Goal: Information Seeking & Learning: Understand process/instructions

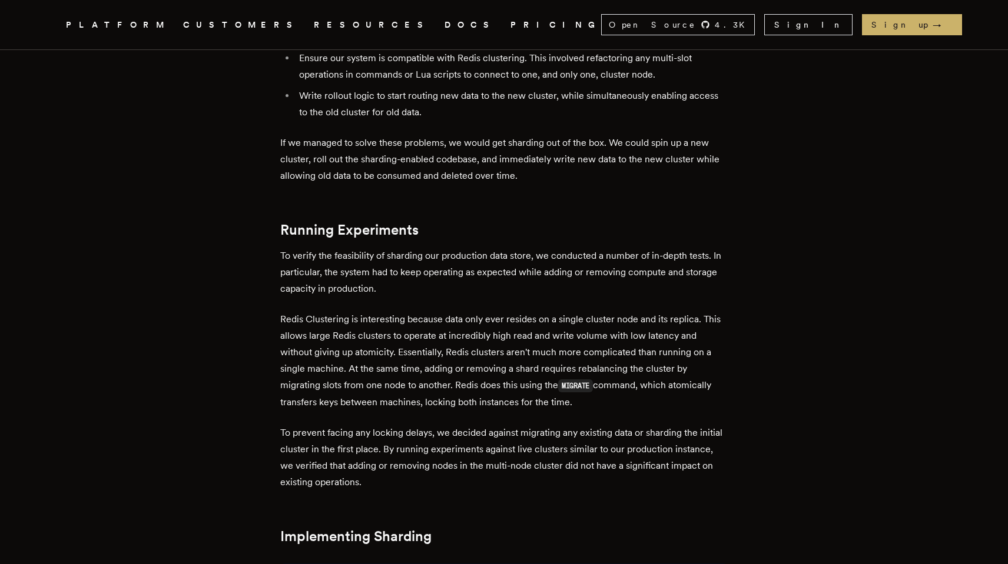
scroll to position [3134, 0]
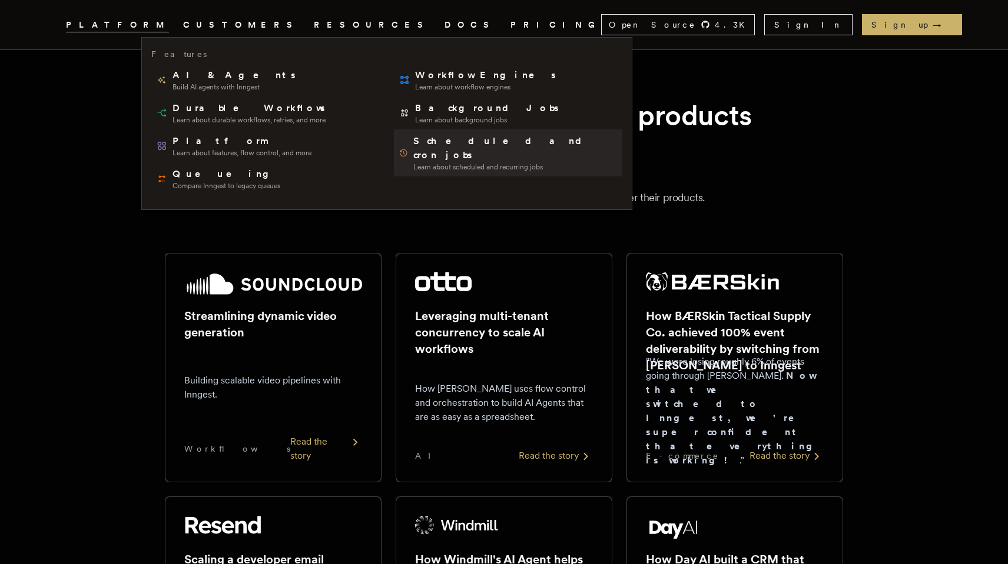
click at [413, 162] on span "Learn about scheduled and recurring jobs" at bounding box center [515, 166] width 204 height 9
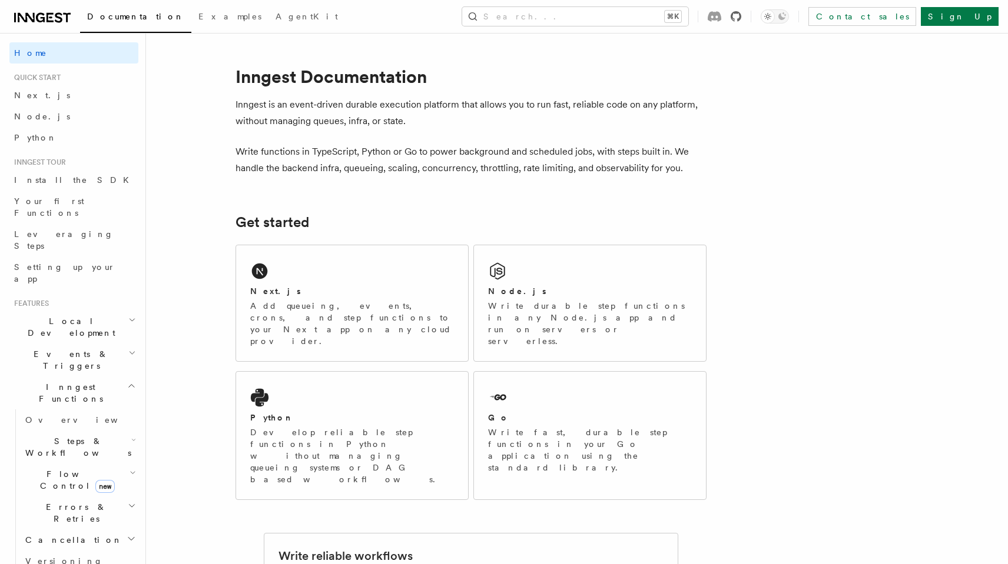
click at [741, 13] on icon at bounding box center [735, 16] width 11 height 11
click at [526, 273] on div "Node.js Write durable step functions in any Node.js app and run on servers or s…" at bounding box center [590, 303] width 232 height 116
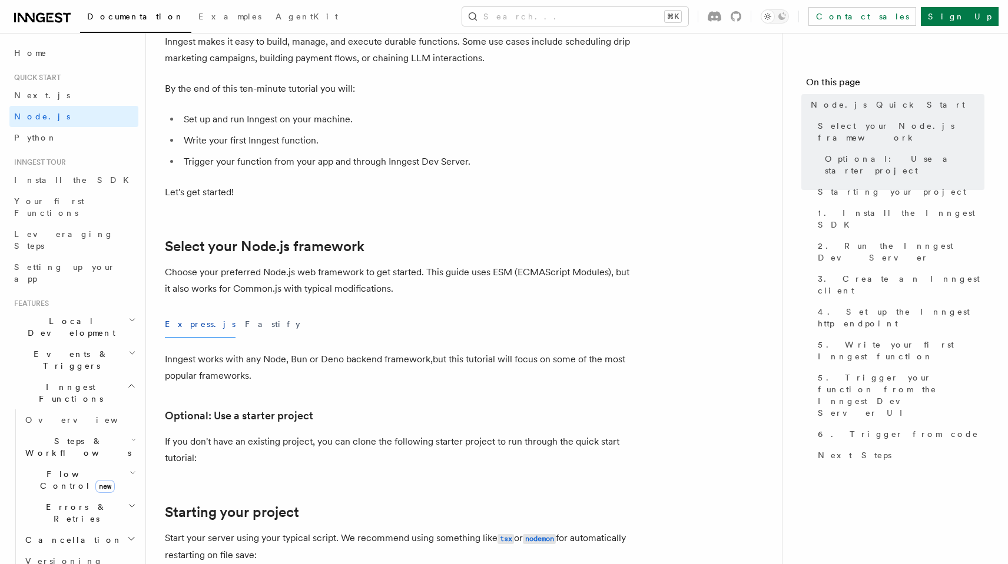
scroll to position [16, 0]
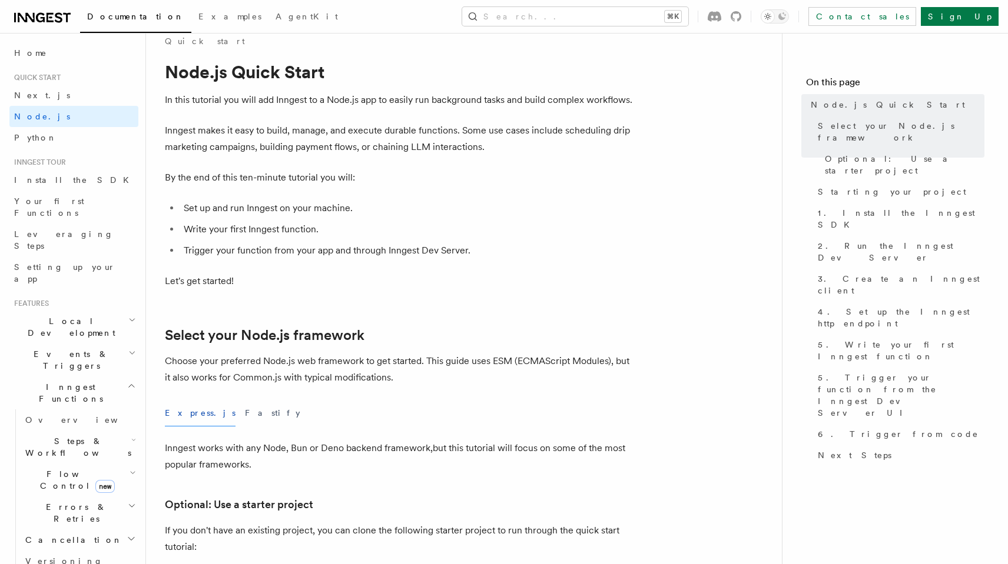
click at [128, 348] on icon "button" at bounding box center [132, 352] width 8 height 9
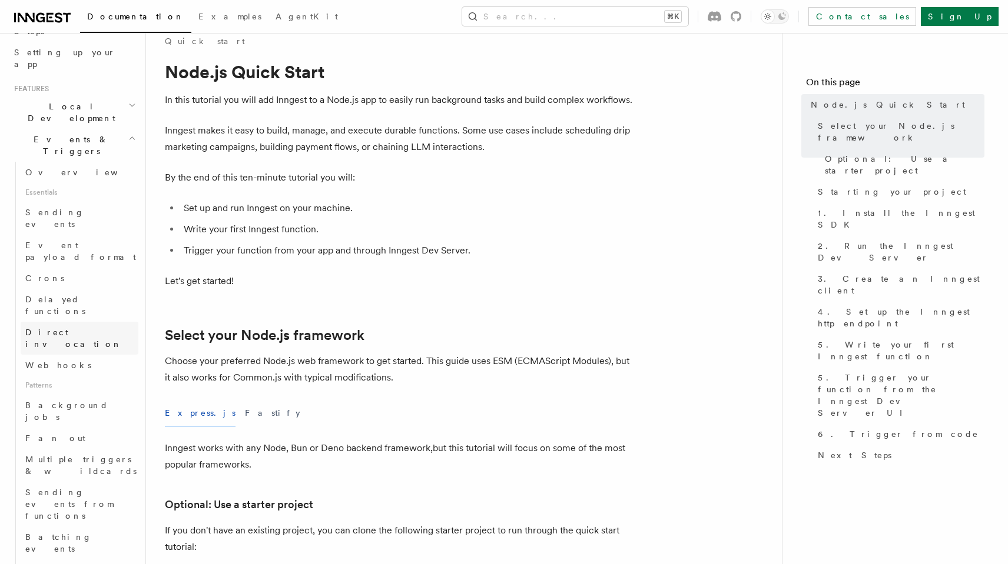
scroll to position [214, 0]
click at [75, 296] on span "Delayed functions" at bounding box center [55, 306] width 60 height 21
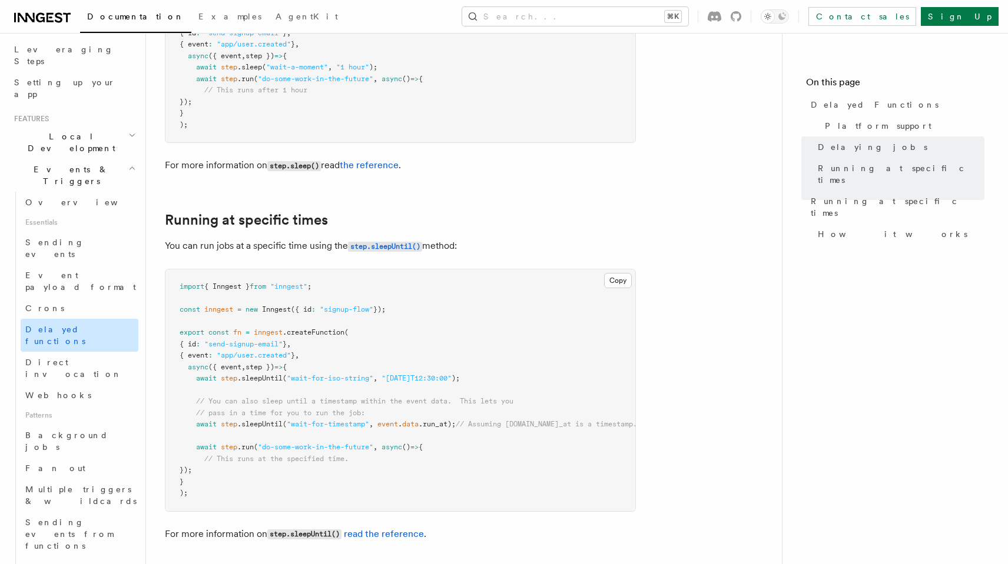
scroll to position [175, 0]
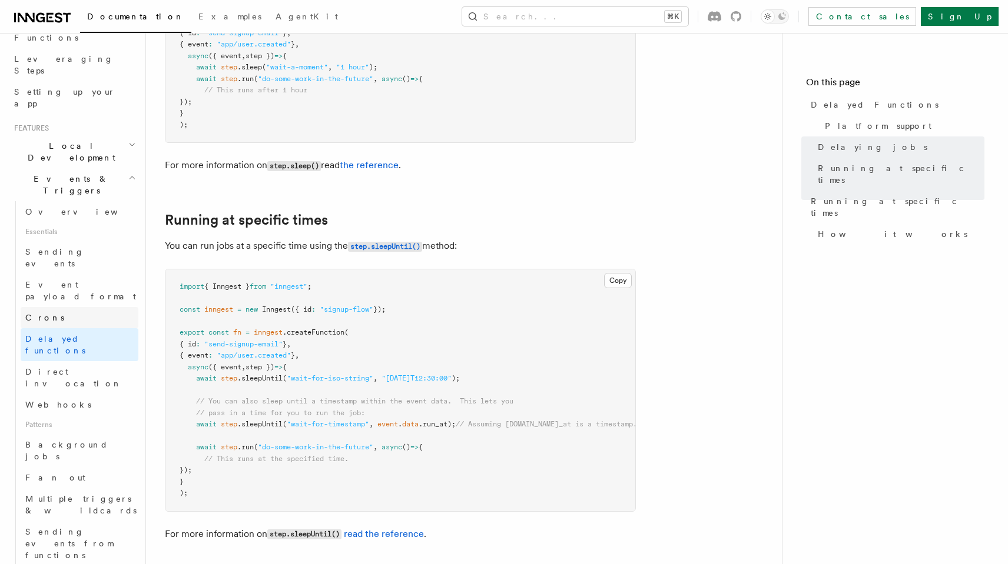
click at [79, 307] on link "Crons" at bounding box center [80, 317] width 118 height 21
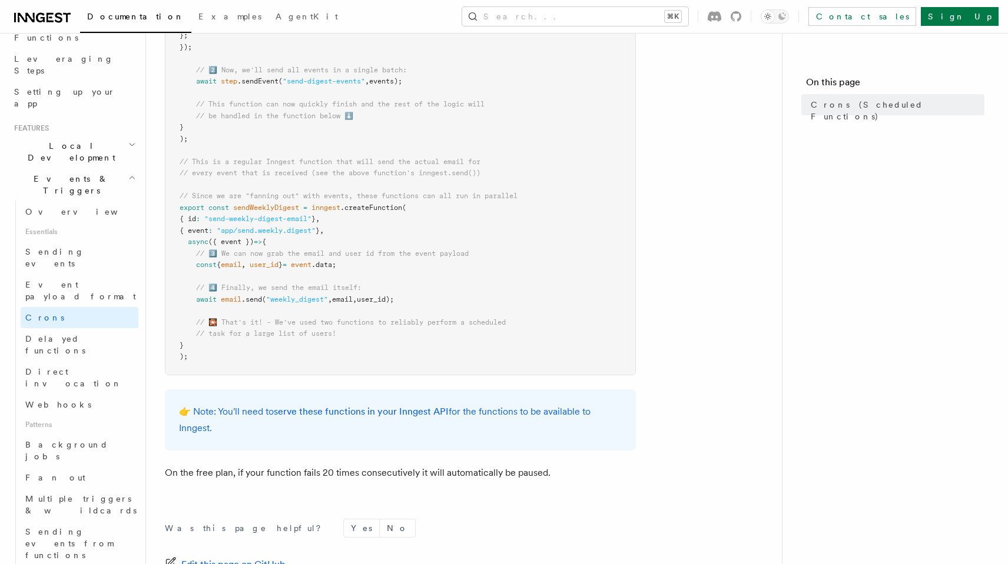
scroll to position [629, 0]
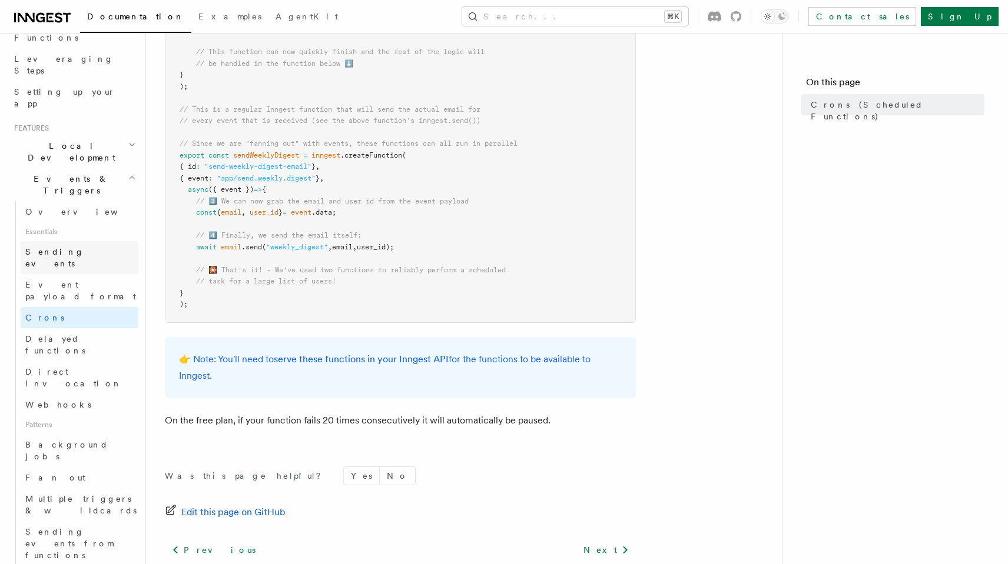
click at [95, 241] on link "Sending events" at bounding box center [80, 257] width 118 height 33
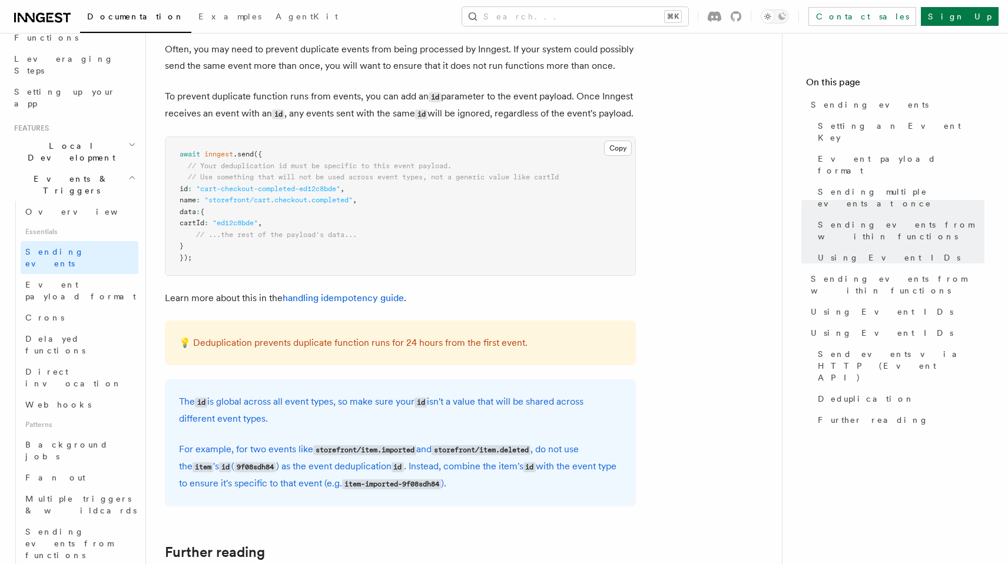
scroll to position [3117, 0]
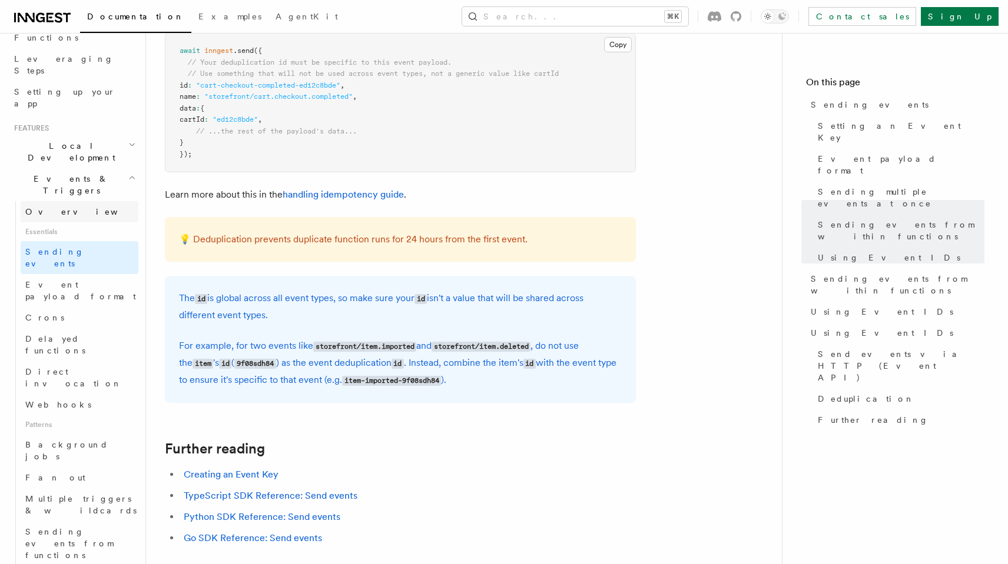
click at [77, 201] on link "Overview" at bounding box center [80, 211] width 118 height 21
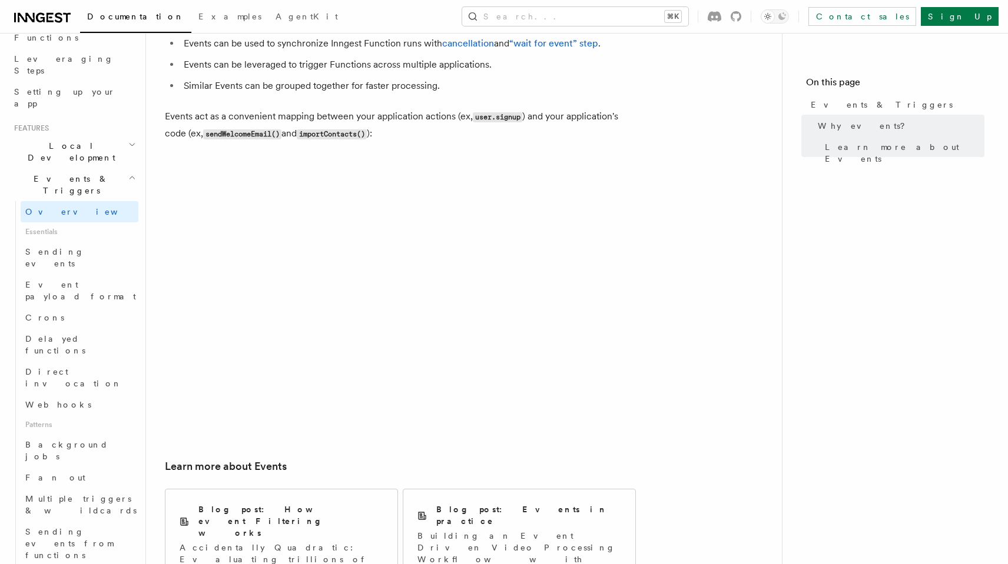
scroll to position [715, 0]
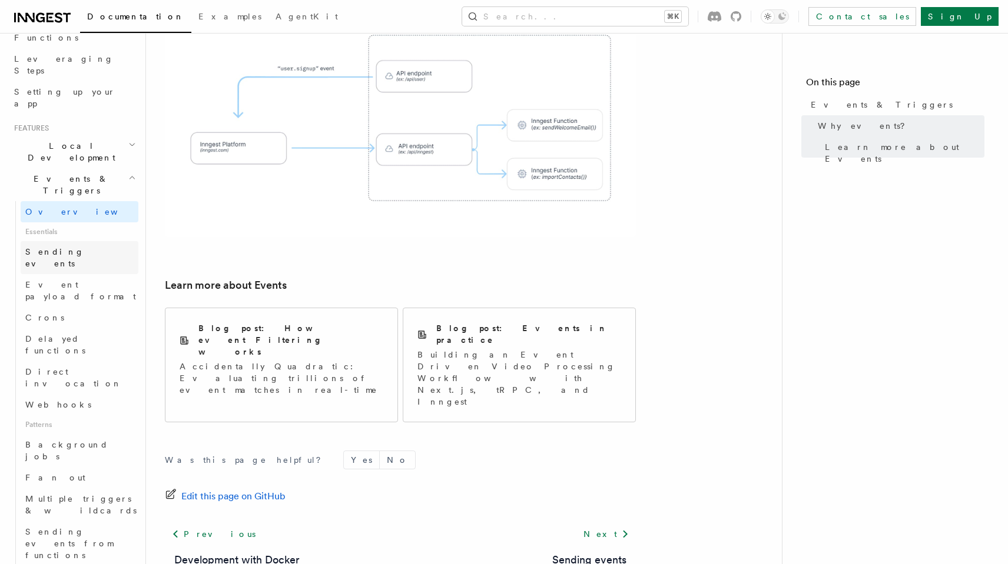
click at [82, 241] on link "Sending events" at bounding box center [80, 257] width 118 height 33
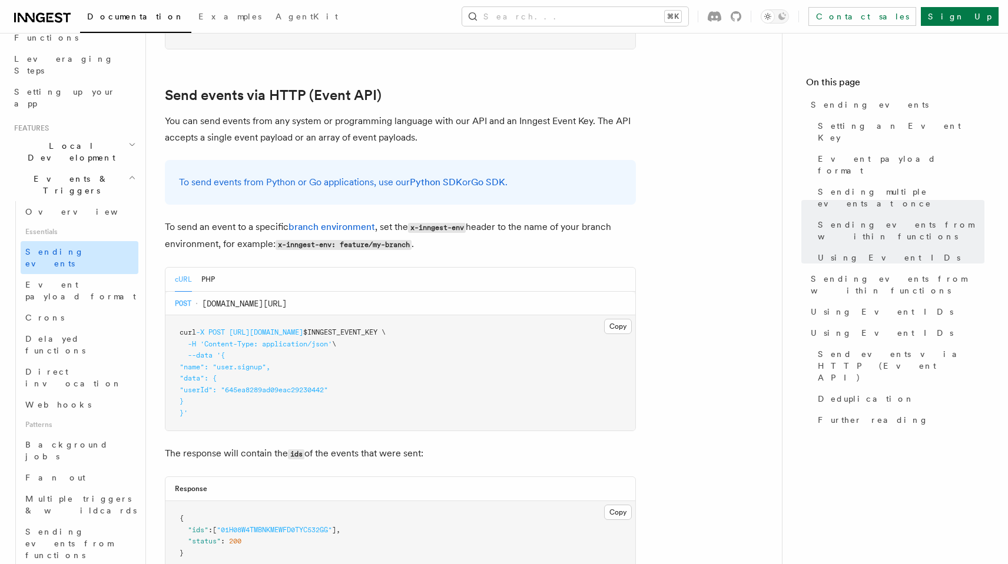
scroll to position [2420, 0]
click at [81, 279] on span "Event payload format" at bounding box center [81, 291] width 113 height 24
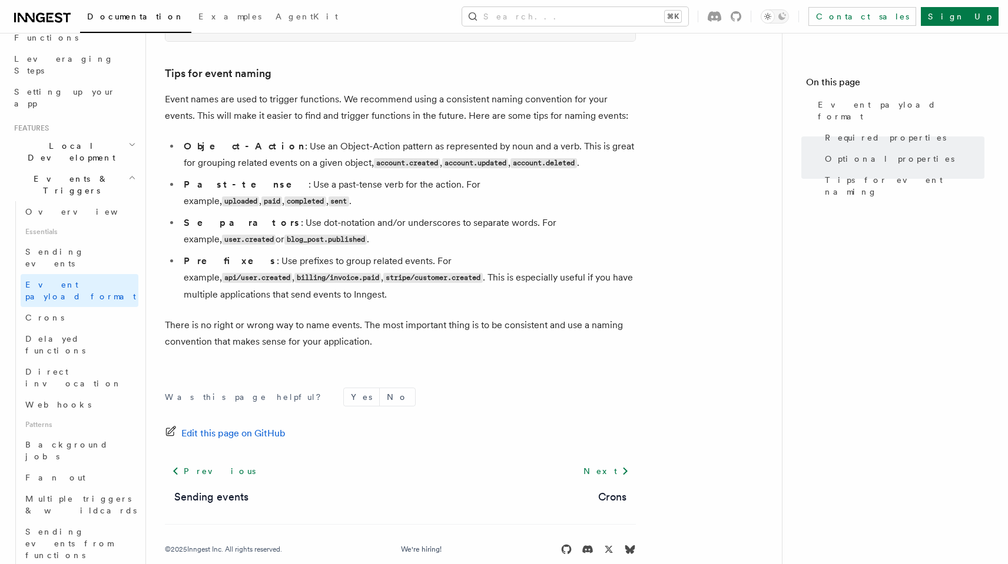
scroll to position [750, 0]
click at [72, 307] on link "Crons" at bounding box center [80, 317] width 118 height 21
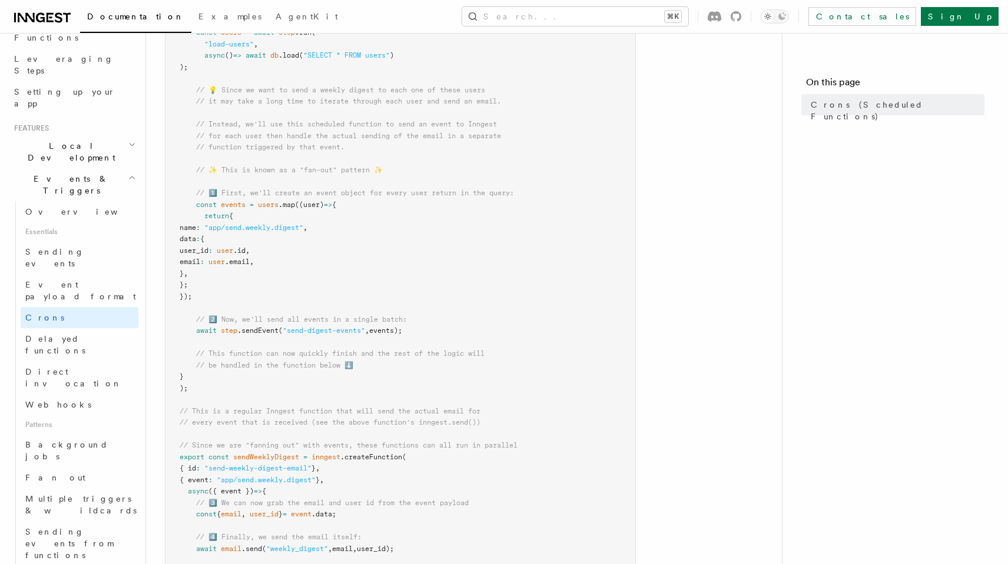
scroll to position [461, 0]
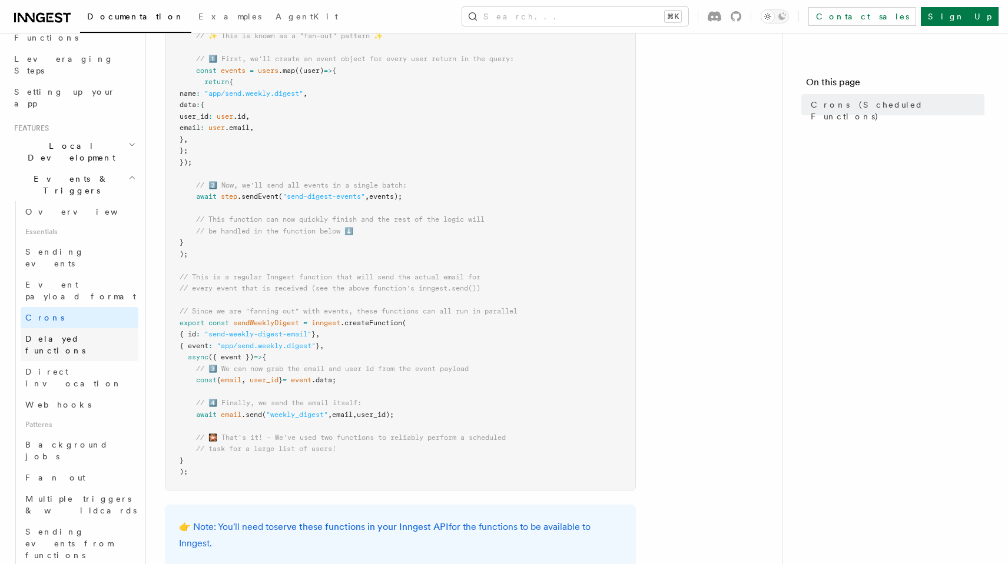
click at [101, 328] on link "Delayed functions" at bounding box center [80, 344] width 118 height 33
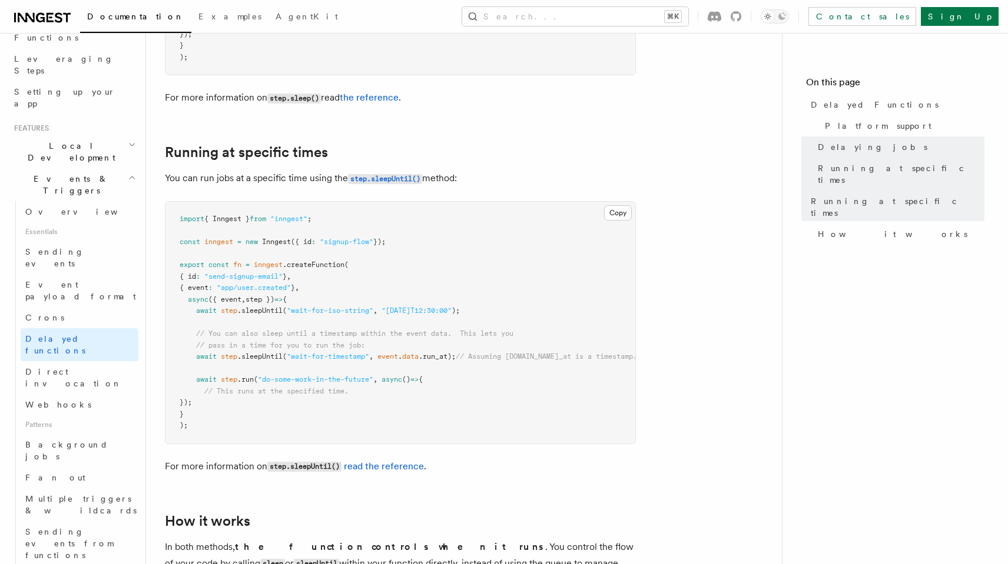
scroll to position [987, 0]
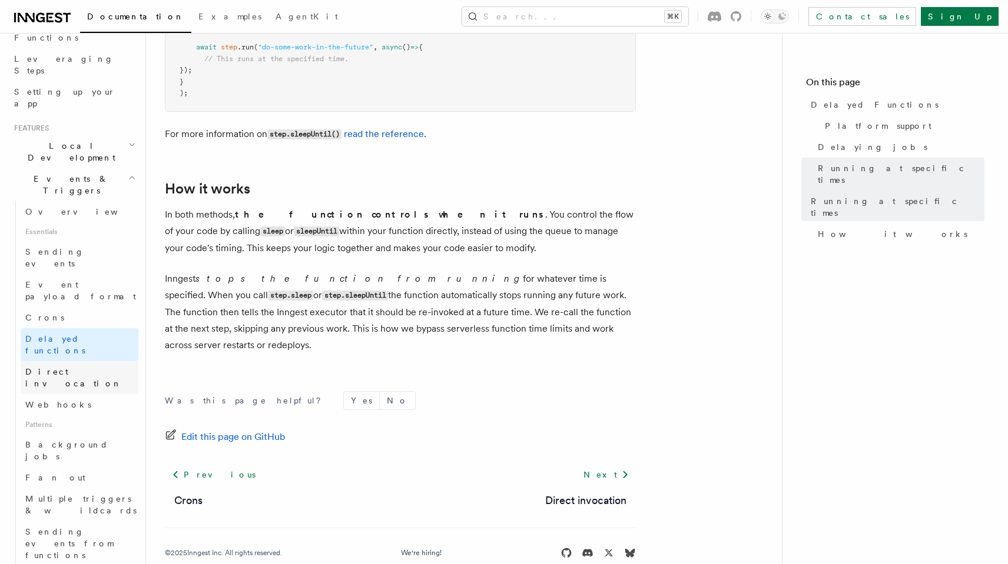
click at [85, 367] on span "Direct invocation" at bounding box center [73, 377] width 97 height 21
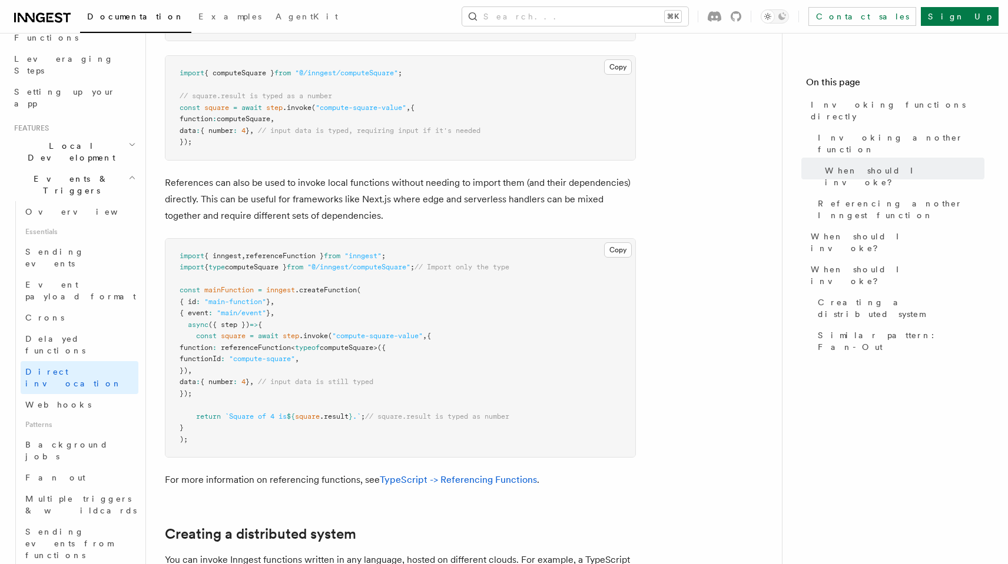
scroll to position [1214, 0]
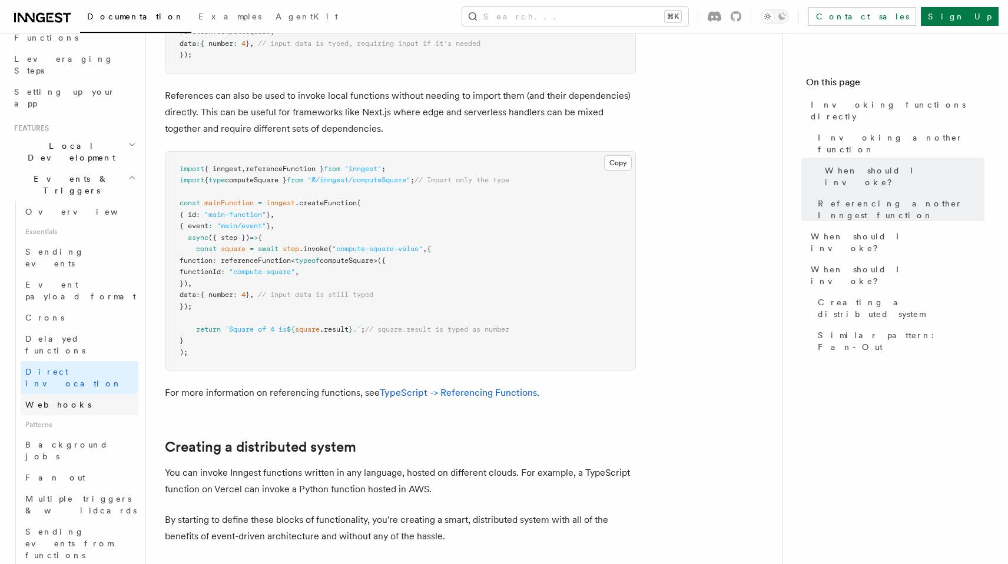
click at [59, 400] on span "Webhooks" at bounding box center [58, 404] width 66 height 9
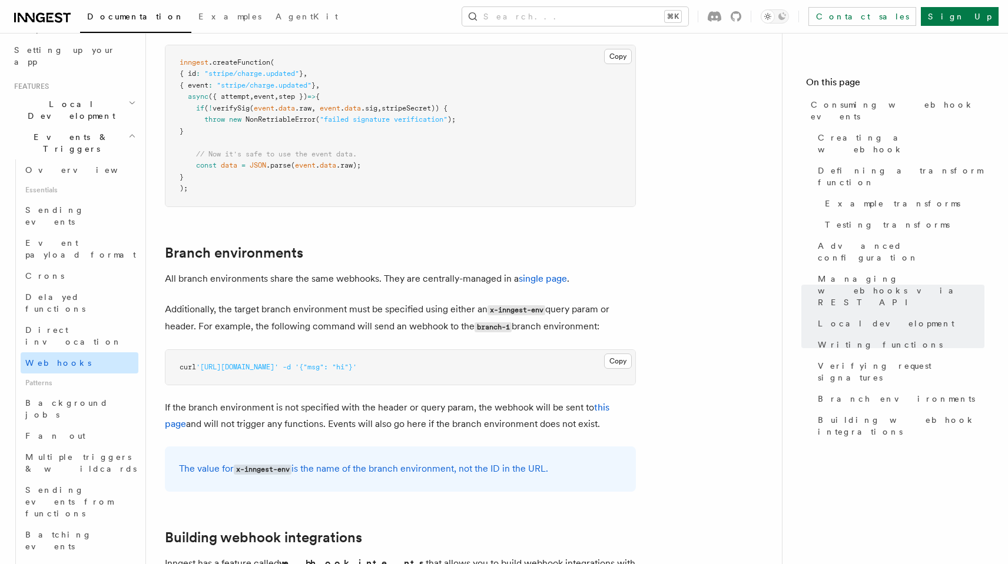
scroll to position [230, 0]
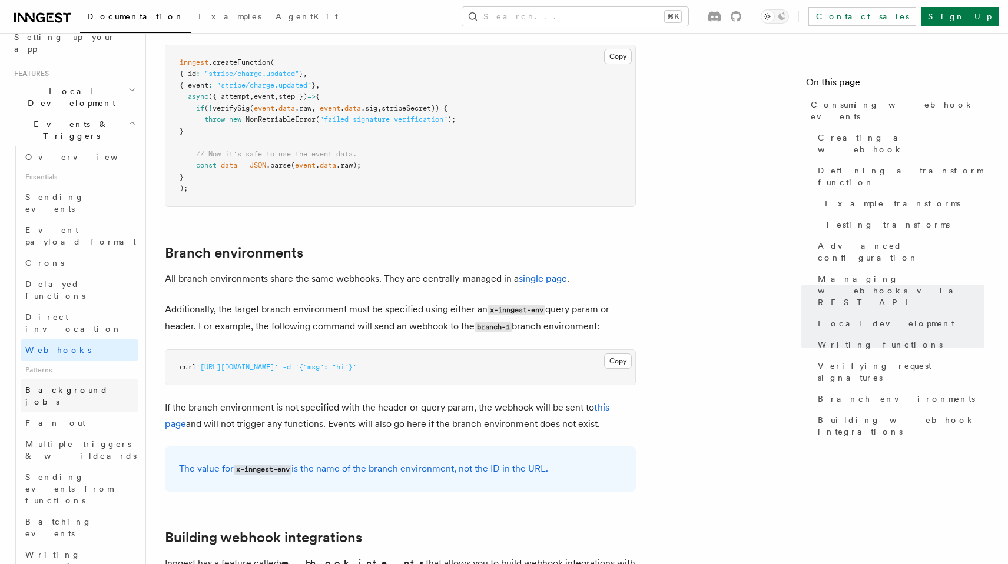
click at [73, 386] on span "Background jobs" at bounding box center [66, 396] width 83 height 21
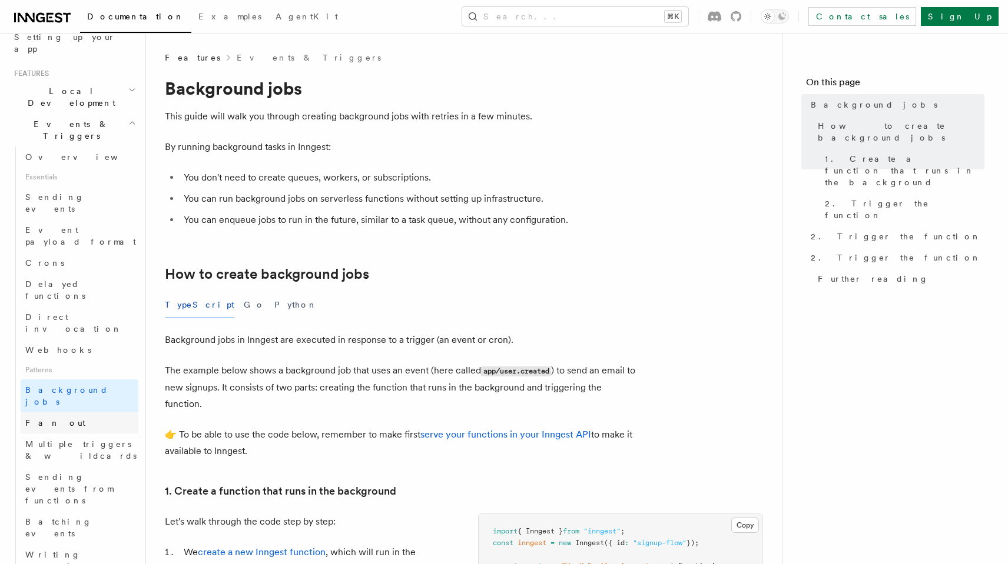
click at [87, 413] on link "Fan out" at bounding box center [80, 423] width 118 height 21
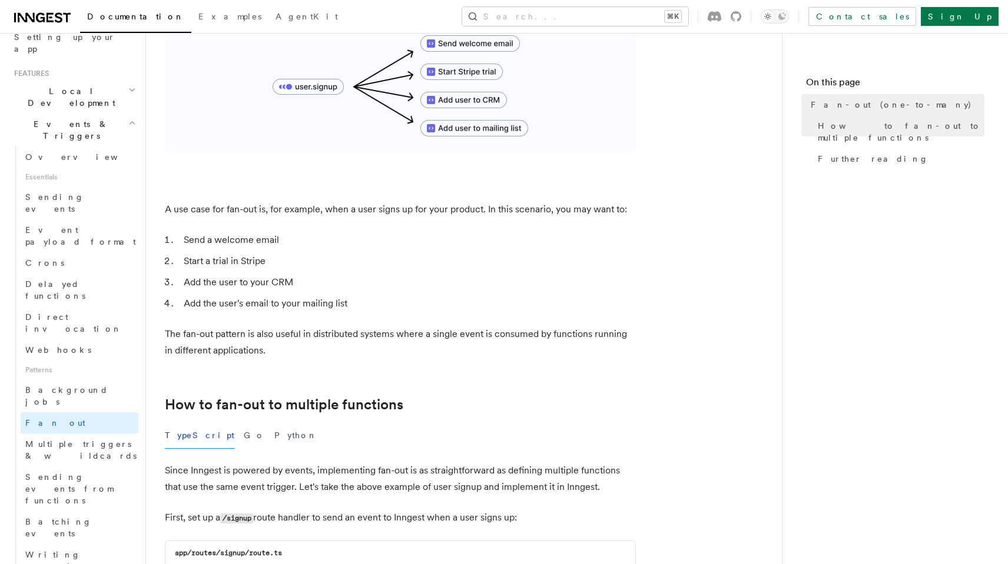
scroll to position [506, 0]
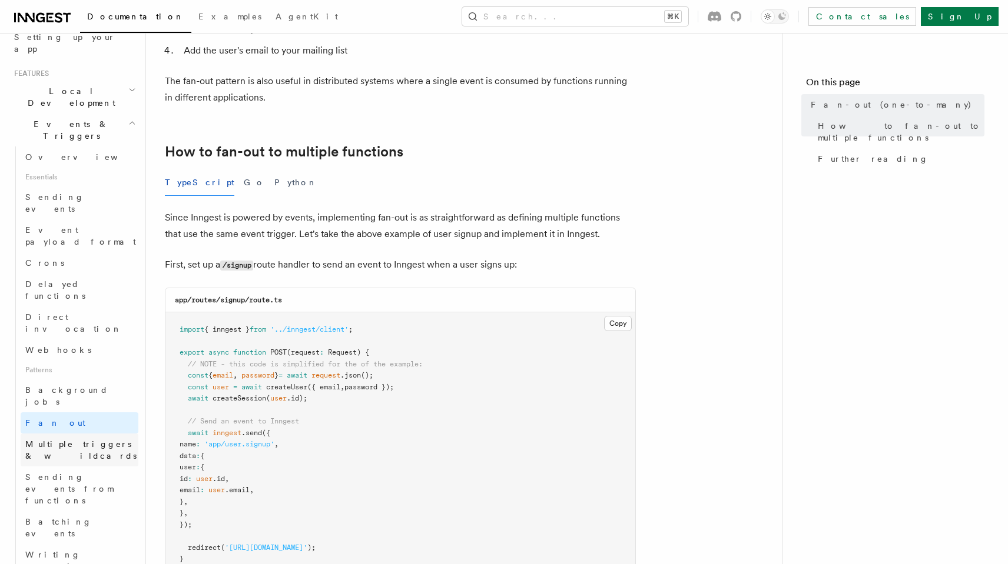
click at [57, 440] on span "Multiple triggers & wildcards" at bounding box center [80, 450] width 111 height 21
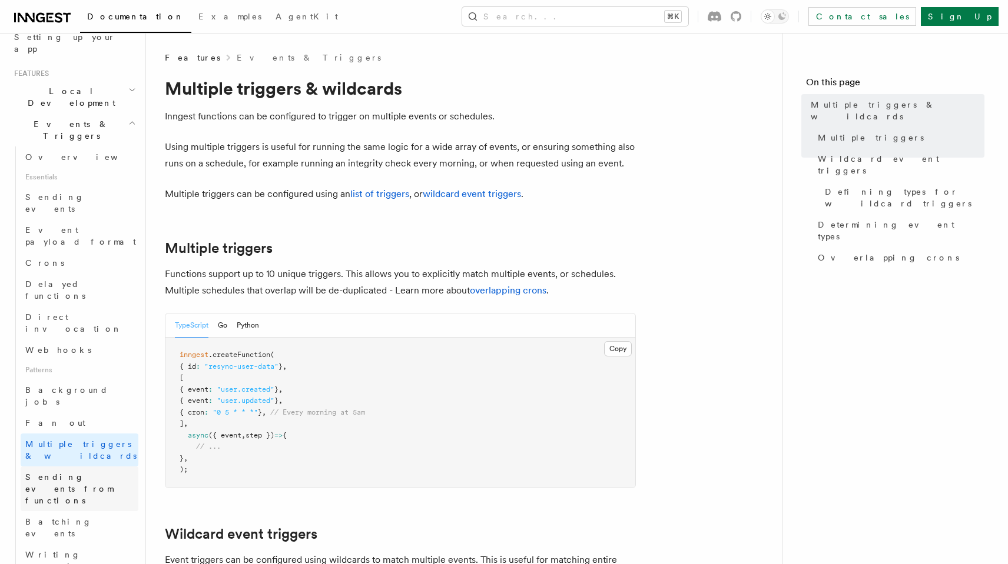
click at [86, 473] on span "Sending events from functions" at bounding box center [69, 489] width 88 height 33
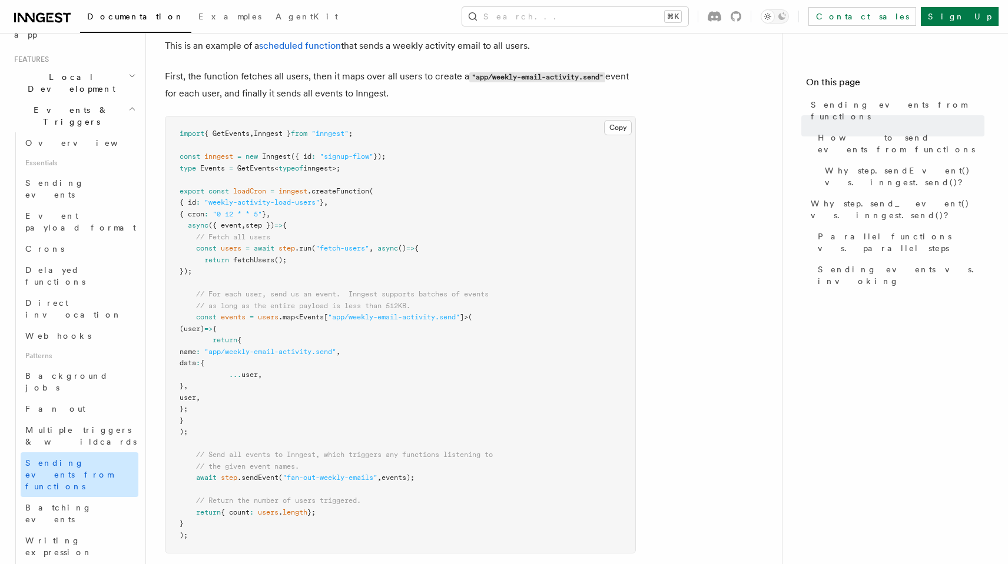
scroll to position [245, 0]
click at [69, 503] on span "Batching events" at bounding box center [58, 513] width 67 height 21
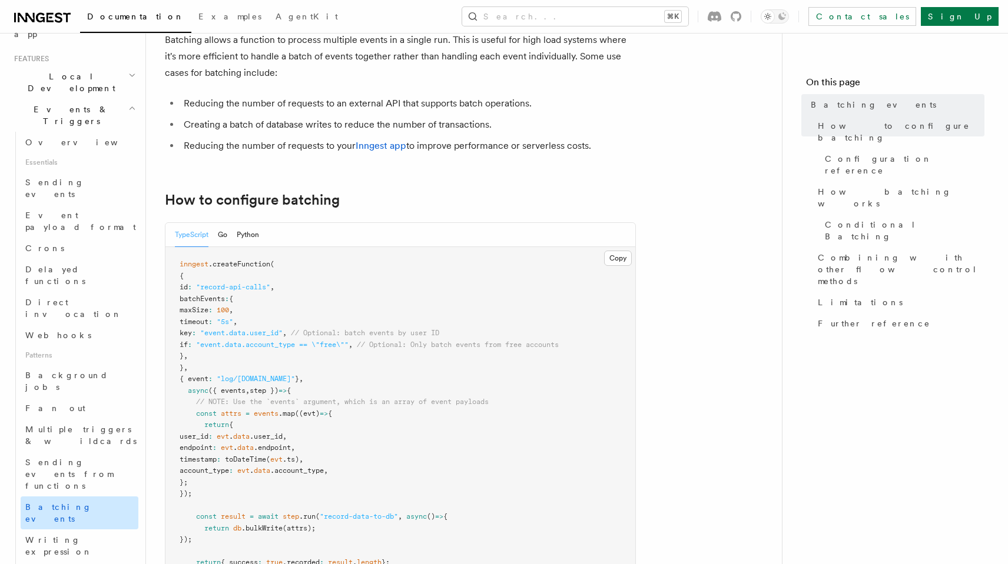
scroll to position [80, 0]
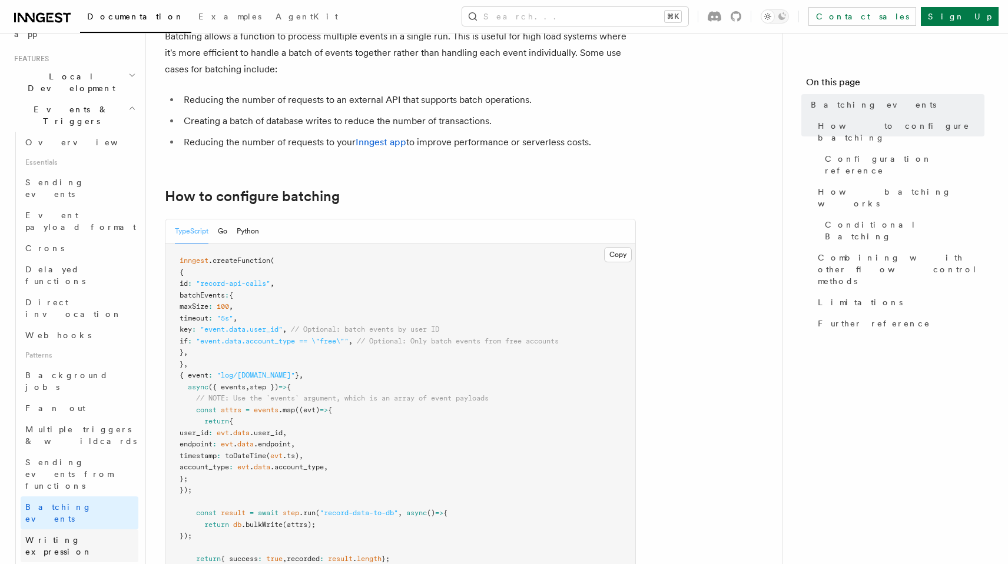
click at [66, 530] on link "Writing expression" at bounding box center [80, 546] width 118 height 33
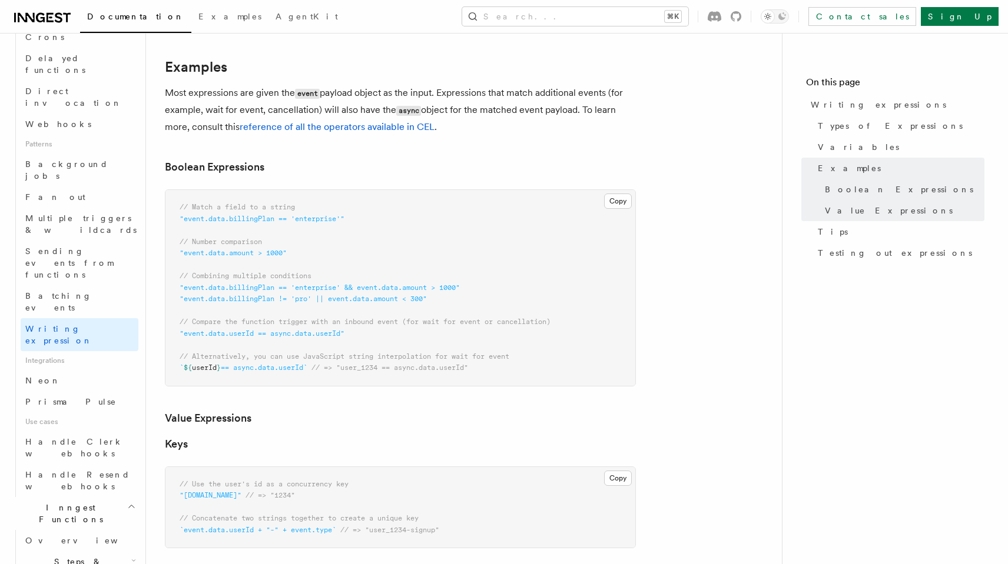
scroll to position [459, 0]
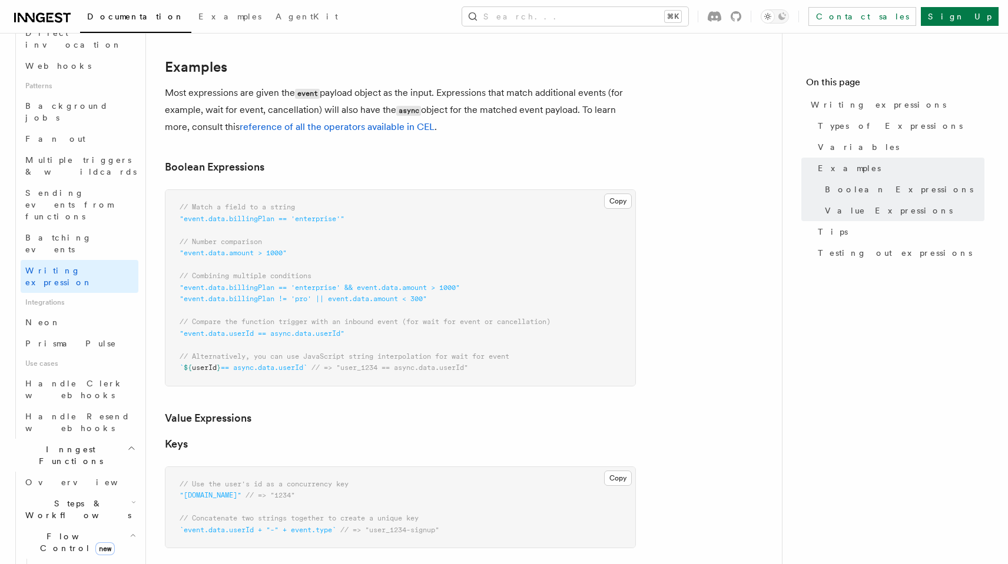
scroll to position [517, 0]
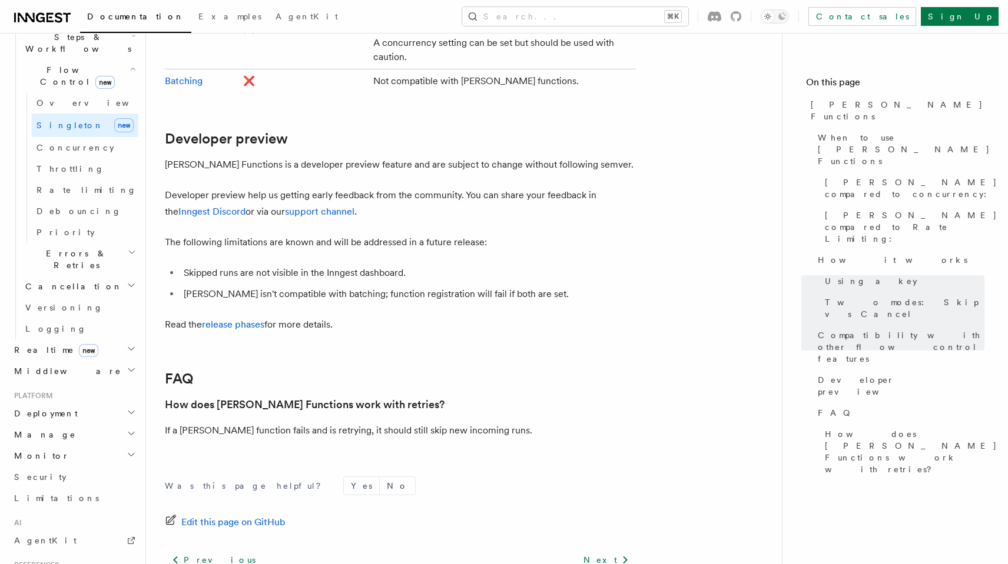
scroll to position [402, 0]
click at [94, 342] on h2 "Realtime new" at bounding box center [73, 352] width 129 height 21
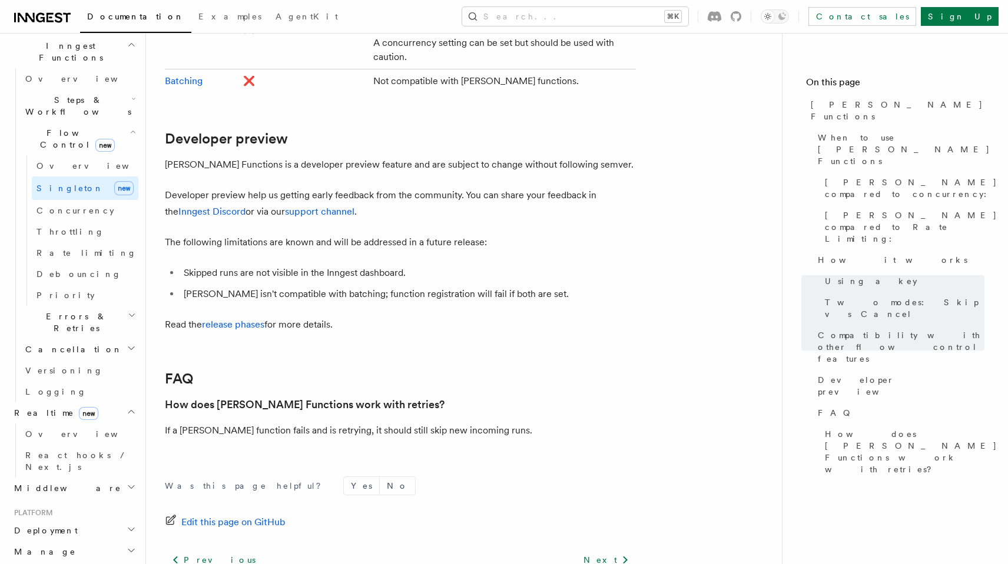
scroll to position [322, 0]
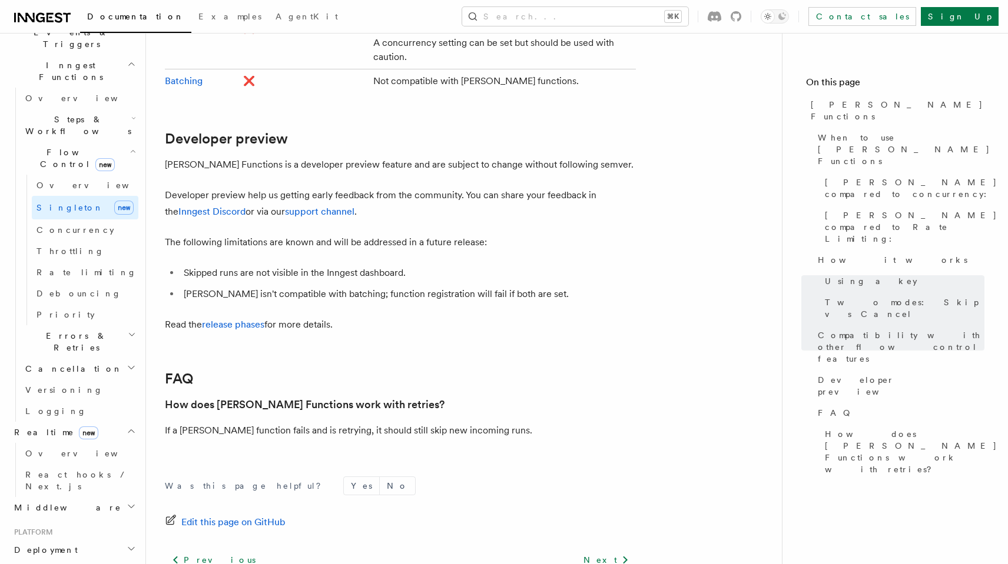
click at [95, 326] on h2 "Errors & Retries" at bounding box center [80, 342] width 118 height 33
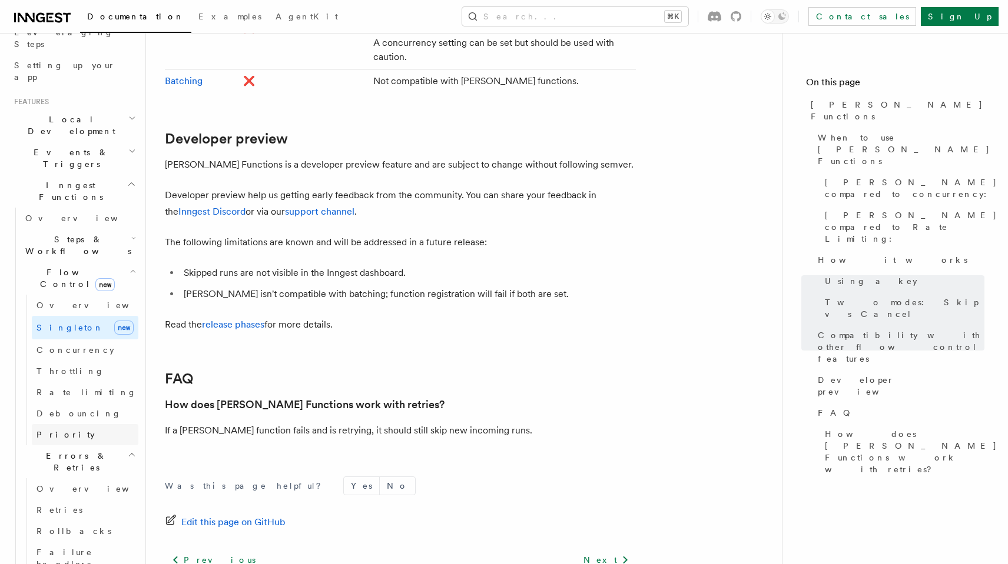
scroll to position [197, 0]
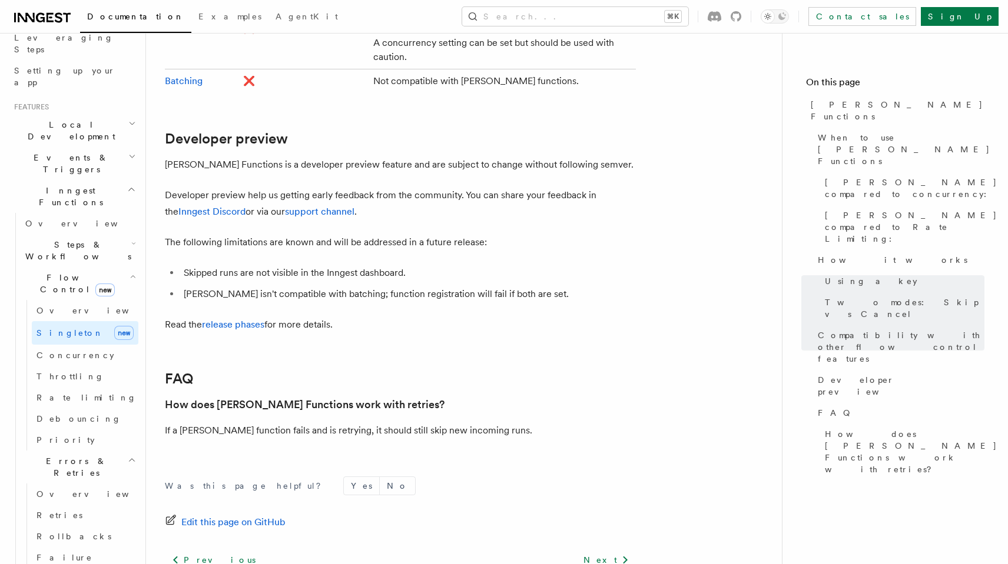
click at [97, 234] on h2 "Steps & Workflows" at bounding box center [80, 250] width 118 height 33
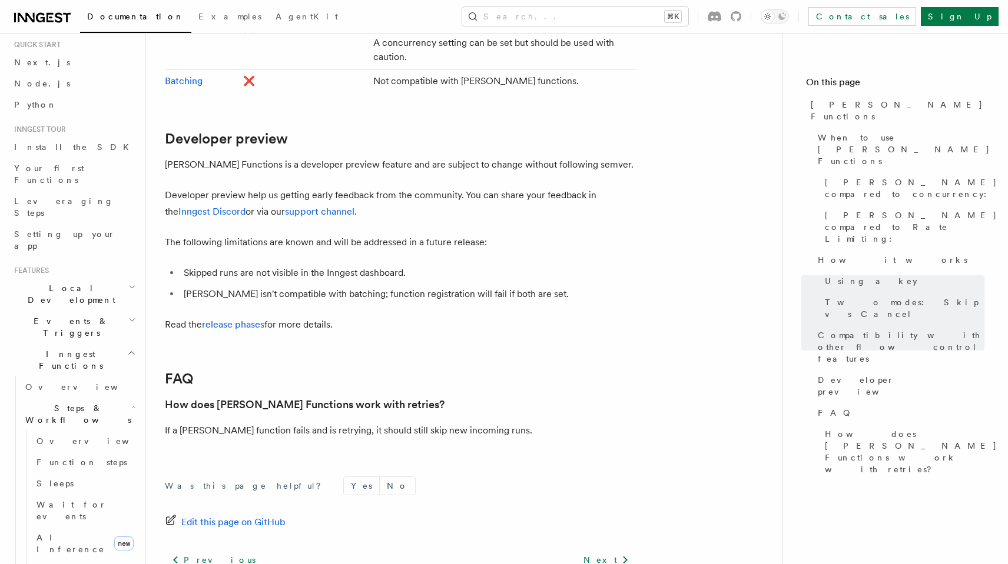
scroll to position [31, 0]
click at [42, 439] on span "Overview" at bounding box center [96, 443] width 121 height 9
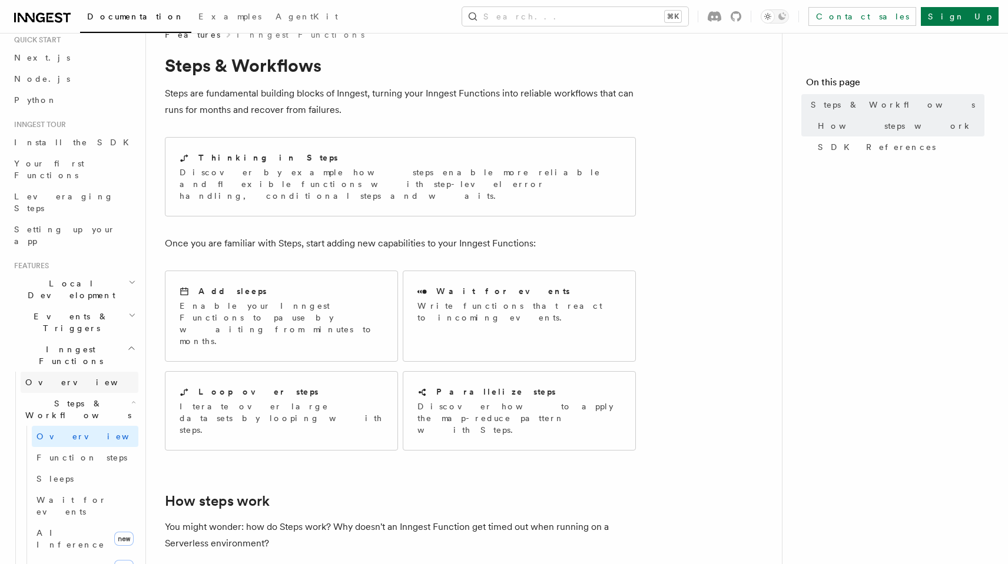
scroll to position [40, 0]
click at [89, 304] on h2 "Events & Triggers" at bounding box center [73, 320] width 129 height 33
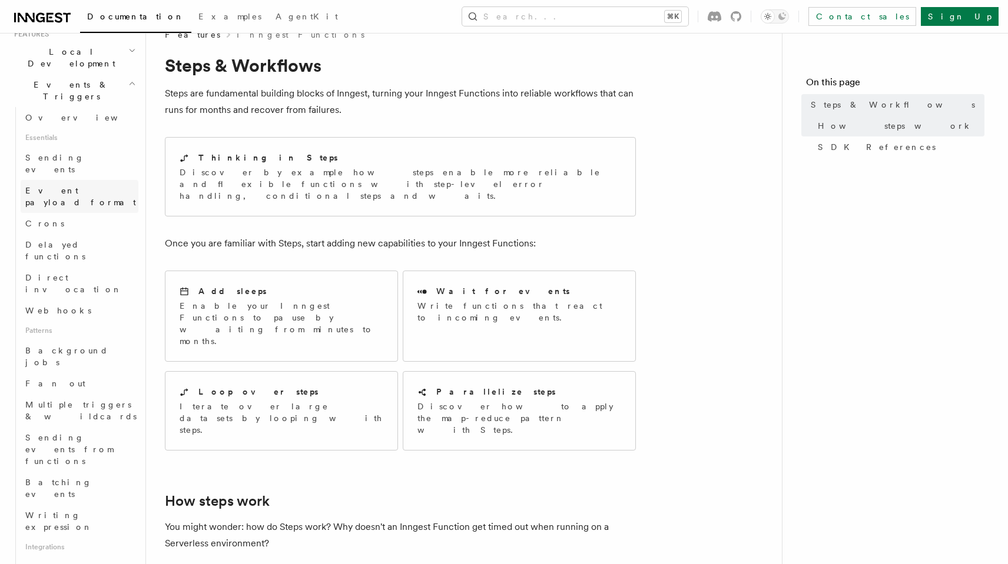
scroll to position [267, 0]
click at [61, 434] on span "Sending events from functions" at bounding box center [81, 451] width 113 height 35
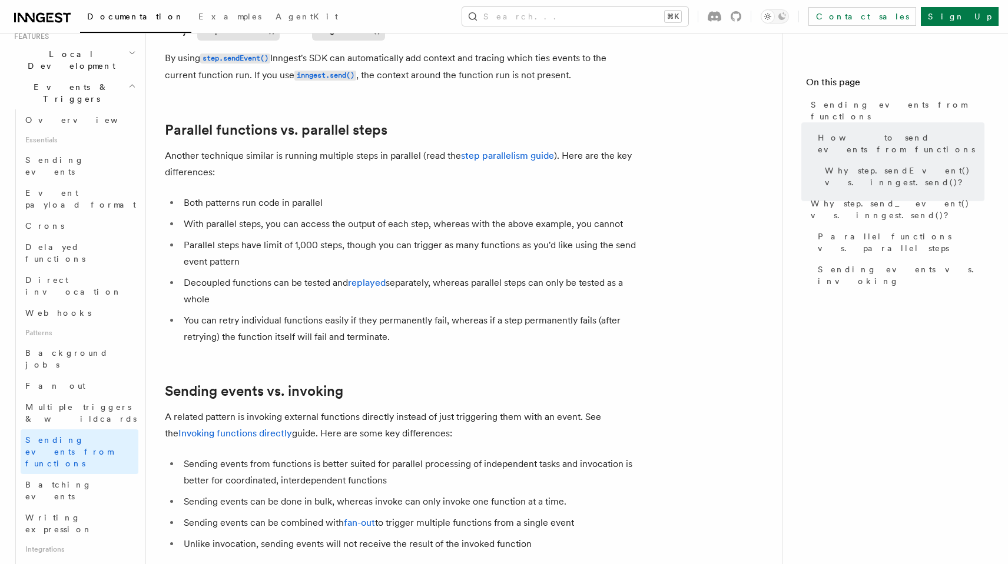
scroll to position [1506, 0]
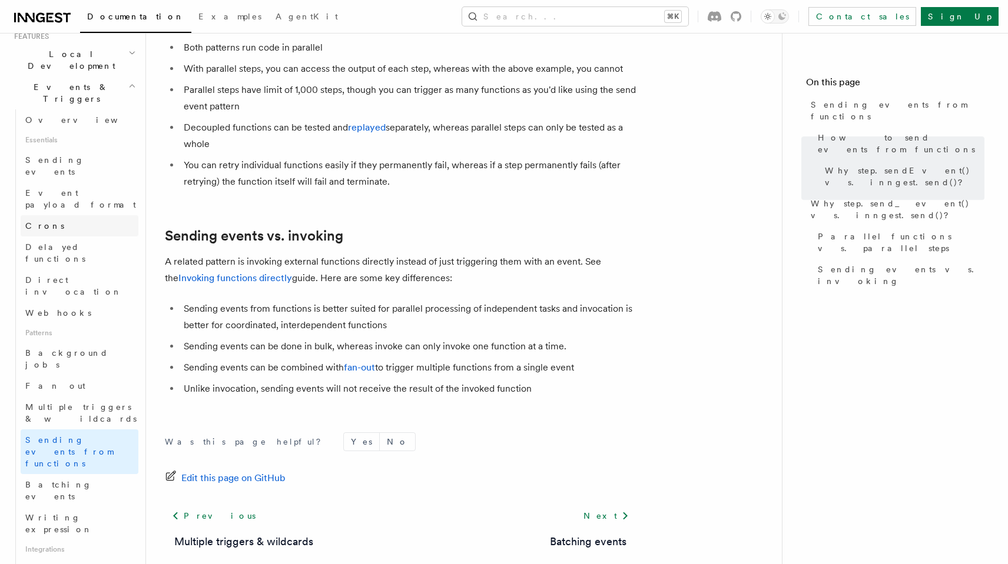
click at [32, 221] on span "Crons" at bounding box center [44, 225] width 39 height 9
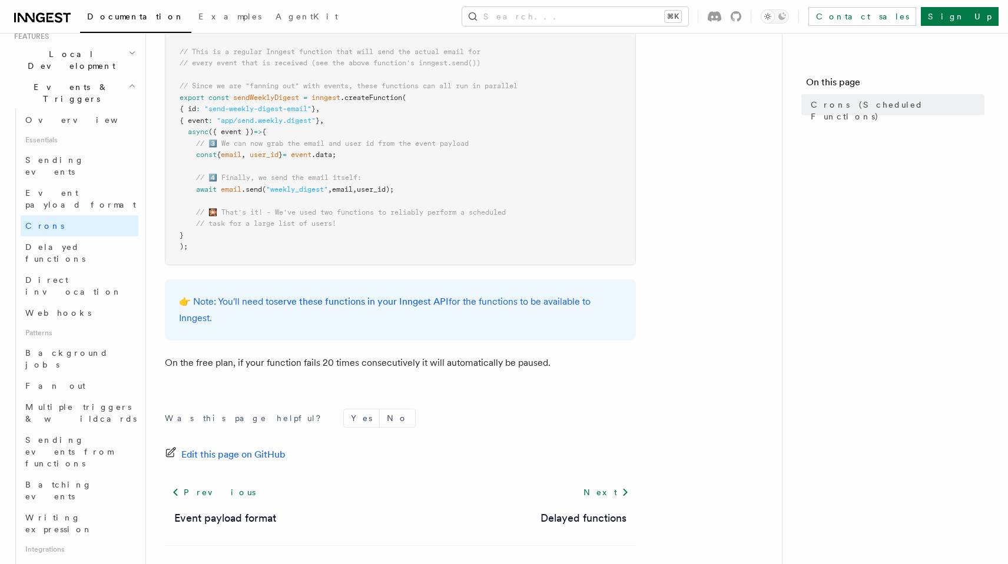
scroll to position [694, 0]
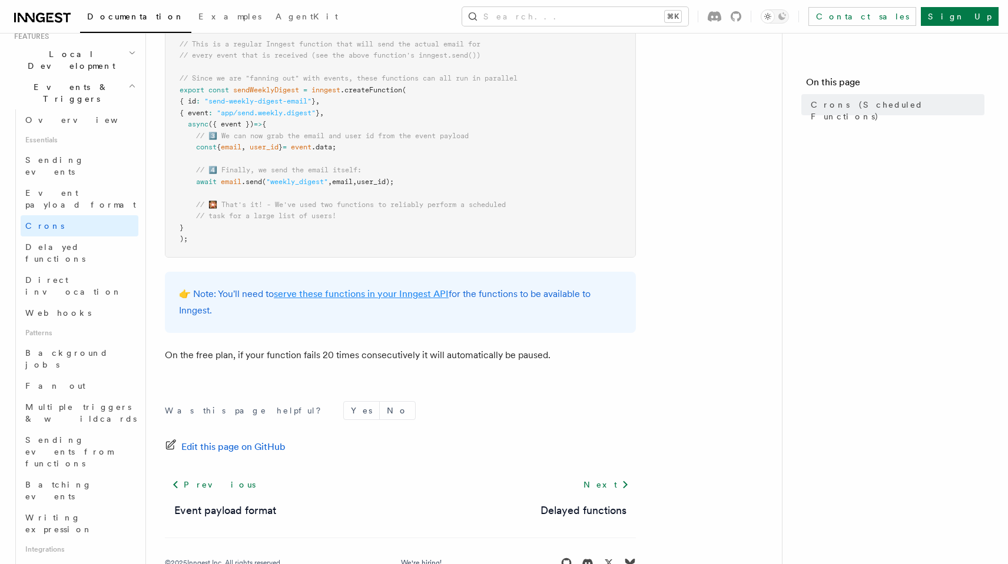
click at [341, 298] on link "serve these functions in your Inngest API" at bounding box center [361, 293] width 175 height 11
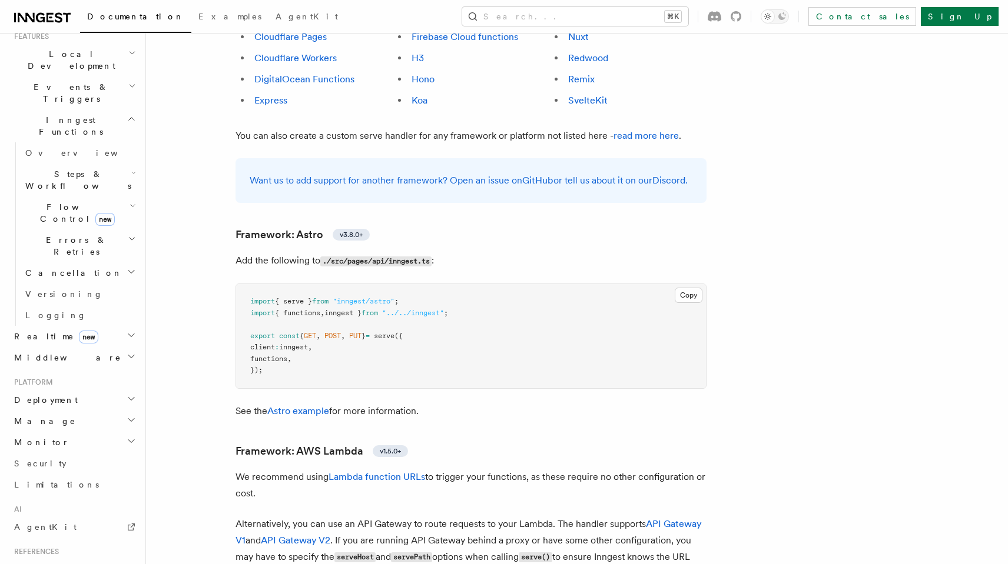
scroll to position [694, 0]
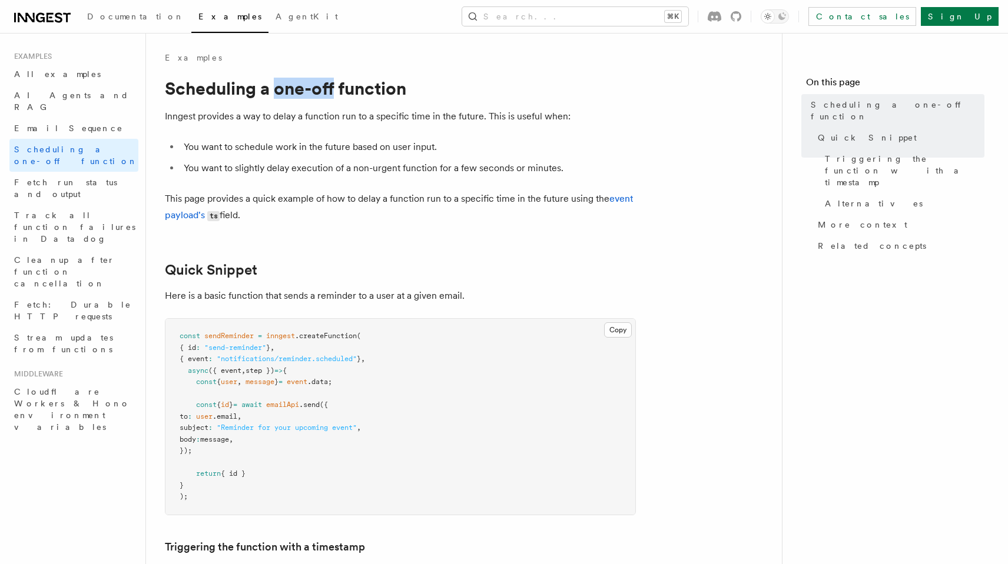
drag, startPoint x: 277, startPoint y: 94, endPoint x: 334, endPoint y: 90, distance: 57.8
click at [334, 90] on h1 "Scheduling a one-off function" at bounding box center [400, 88] width 471 height 21
copy h1 "one-off"
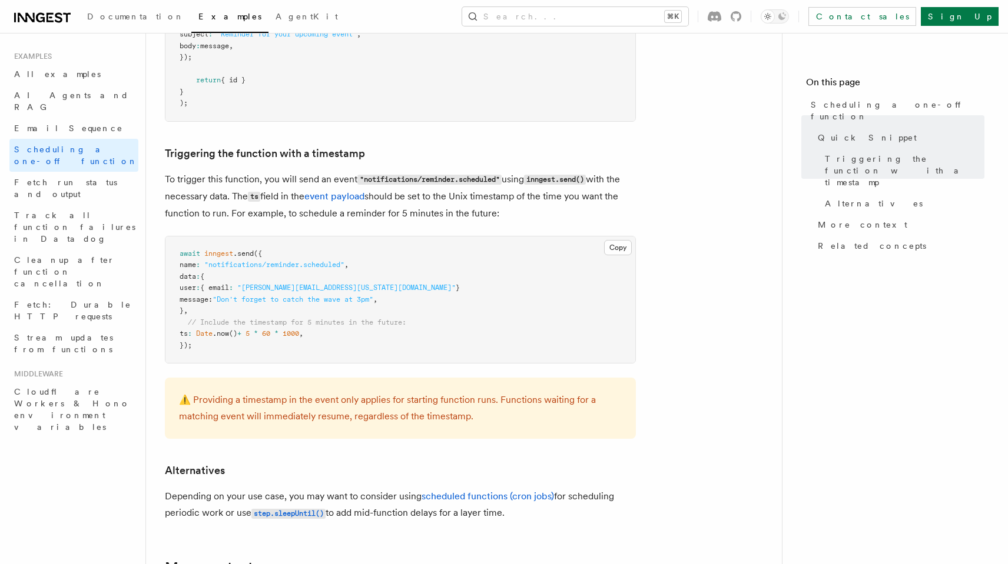
scroll to position [411, 0]
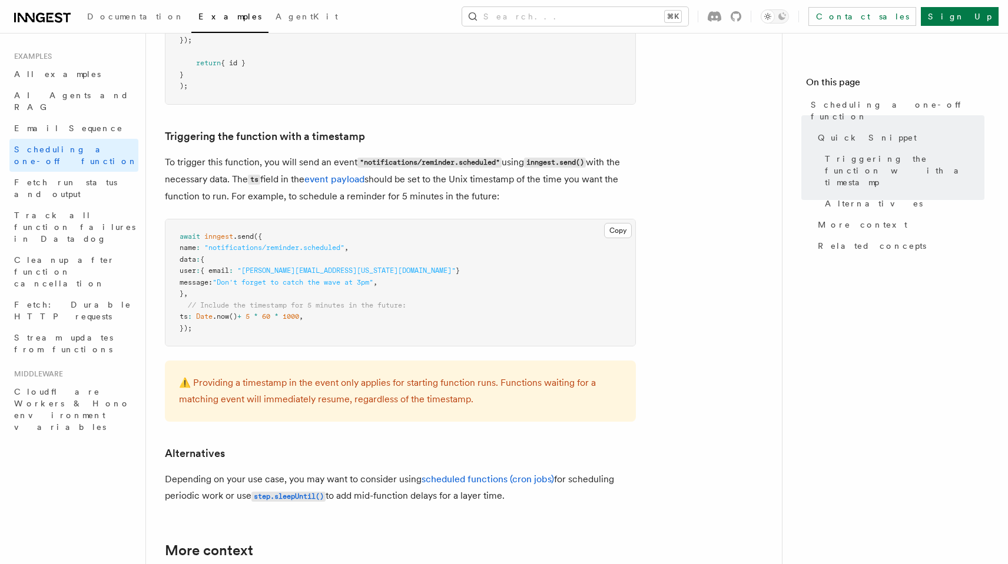
click at [284, 375] on p "⚠️ Providing a timestamp in the event only applies for starting function runs. …" at bounding box center [400, 391] width 443 height 33
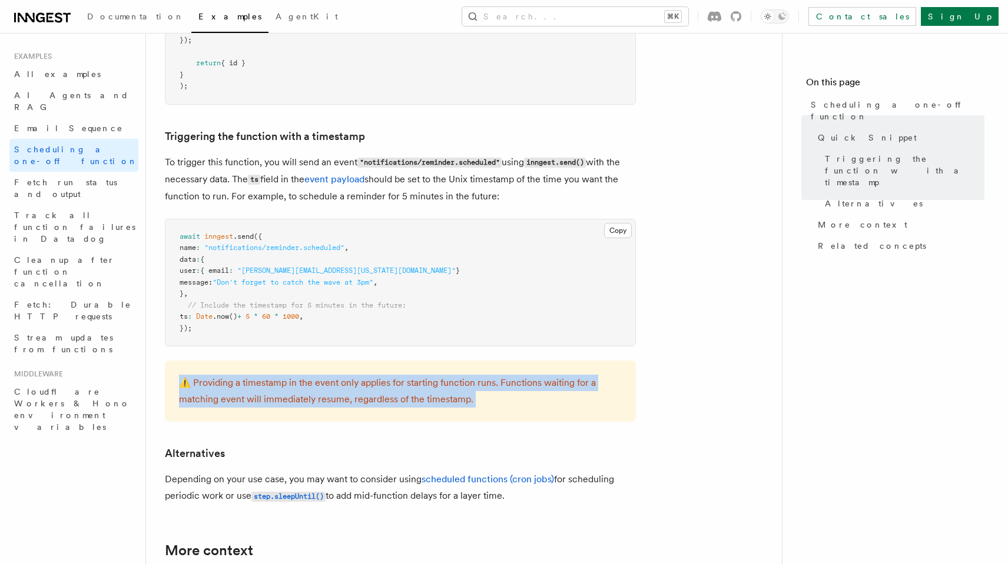
click at [284, 375] on p "⚠️ Providing a timestamp in the event only applies for starting function runs. …" at bounding box center [400, 391] width 443 height 33
copy article "⚠️ Providing a timestamp in the event only applies for starting function runs. …"
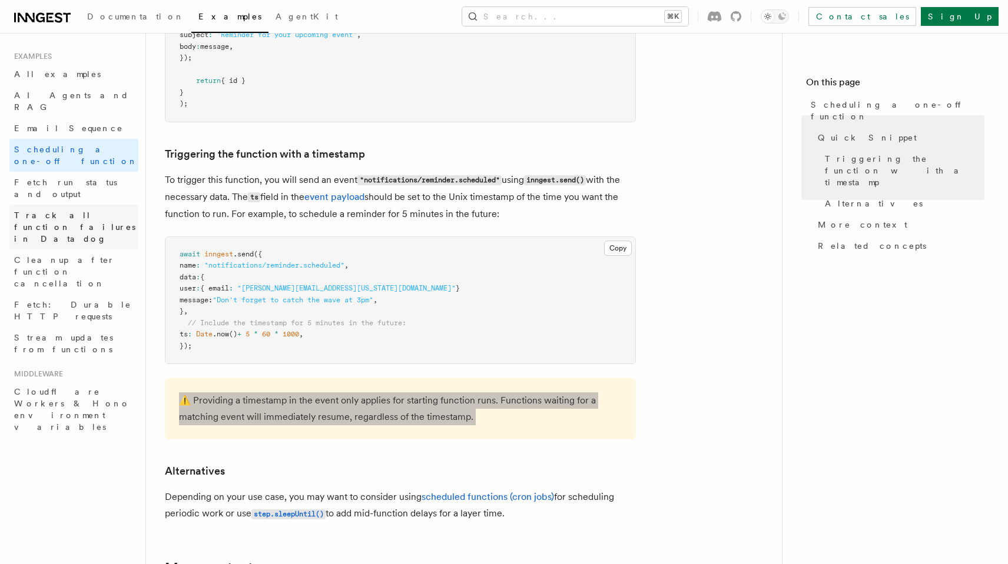
scroll to position [389, 0]
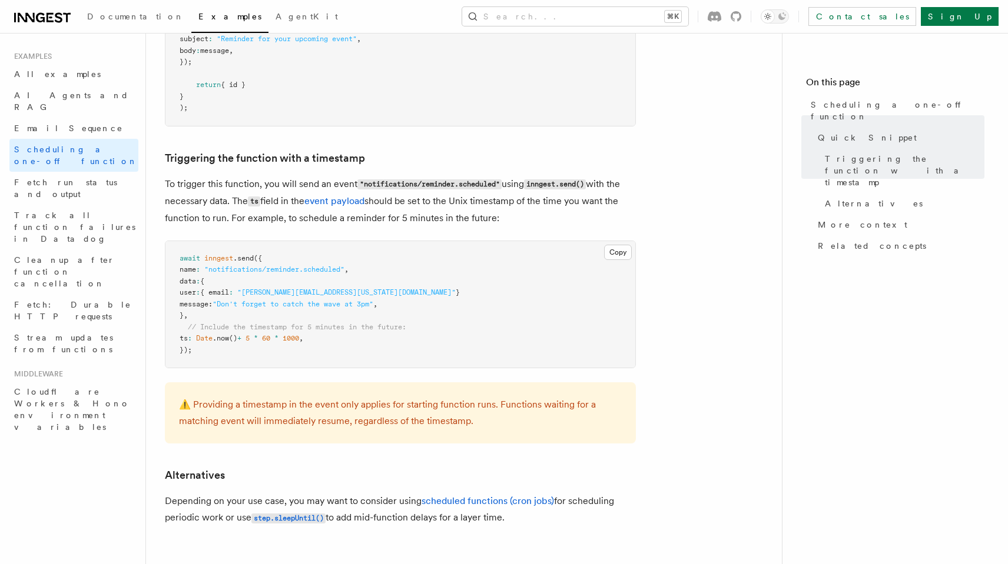
click at [336, 336] on pre "await inngest .send ({ name : "notifications/reminder.scheduled" , data : { use…" at bounding box center [400, 304] width 470 height 127
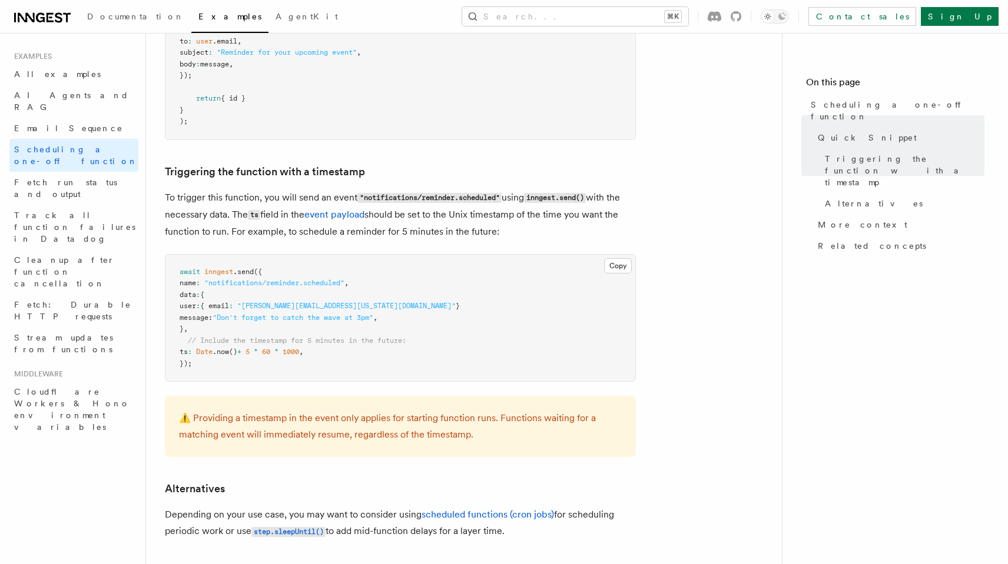
scroll to position [770, 0]
